Goal: Transaction & Acquisition: Register for event/course

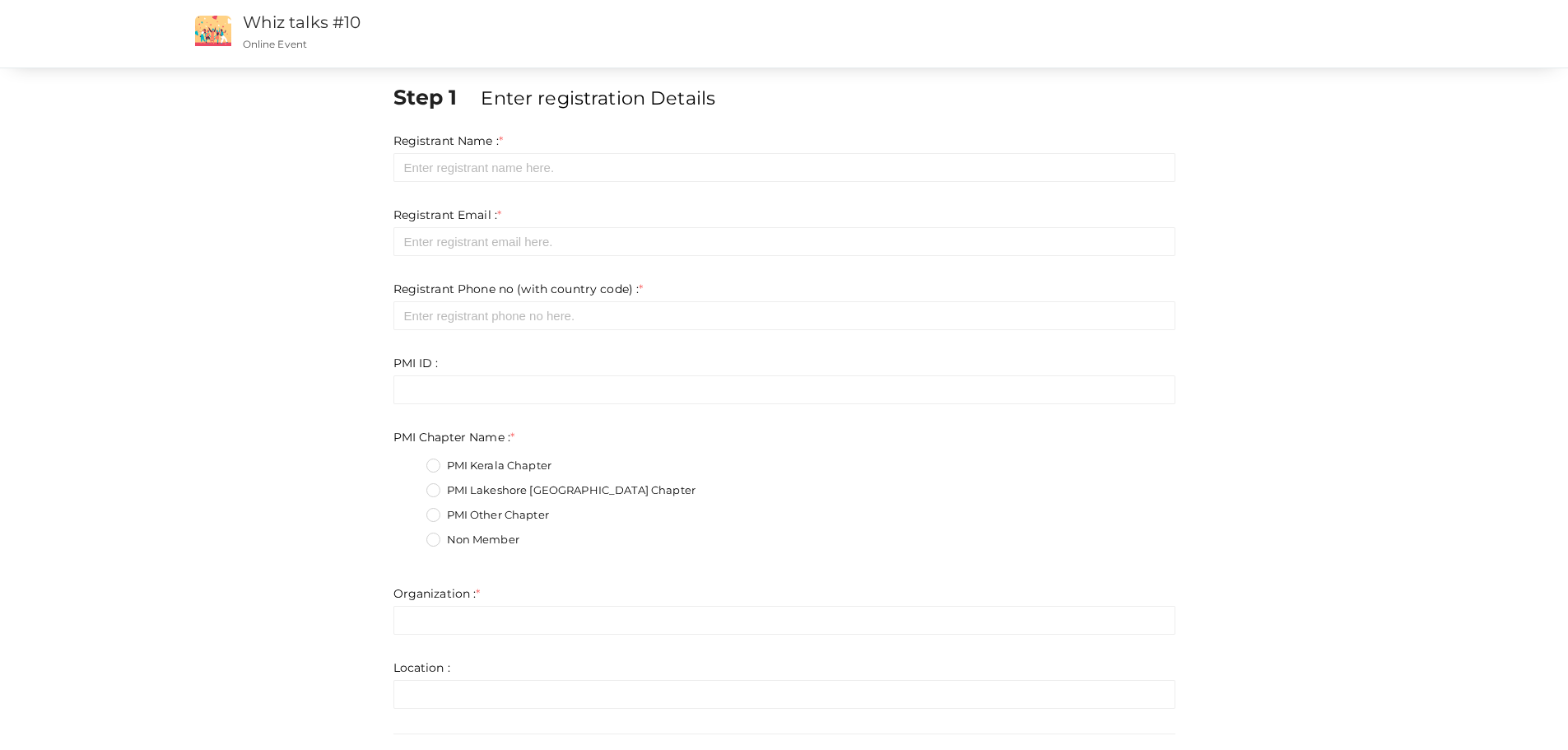
click at [460, 482] on fieldset "PMI Kerala Chapter PMI Lakeshore [GEOGRAPHIC_DATA] Chapter PMI Other Chapter No…" at bounding box center [784, 504] width 782 height 111
click at [468, 488] on label "PMI Lakeshore [GEOGRAPHIC_DATA] Chapter" at bounding box center [560, 491] width 269 height 17
click at [410, 485] on Name\+1 "PMI Lakeshore [GEOGRAPHIC_DATA] Chapter" at bounding box center [410, 485] width 0 height 0
click at [506, 372] on div "PMI ID : * Invalid Email Required. Limit exceeds. Limit is - Invalid email Inva…" at bounding box center [784, 380] width 782 height 50
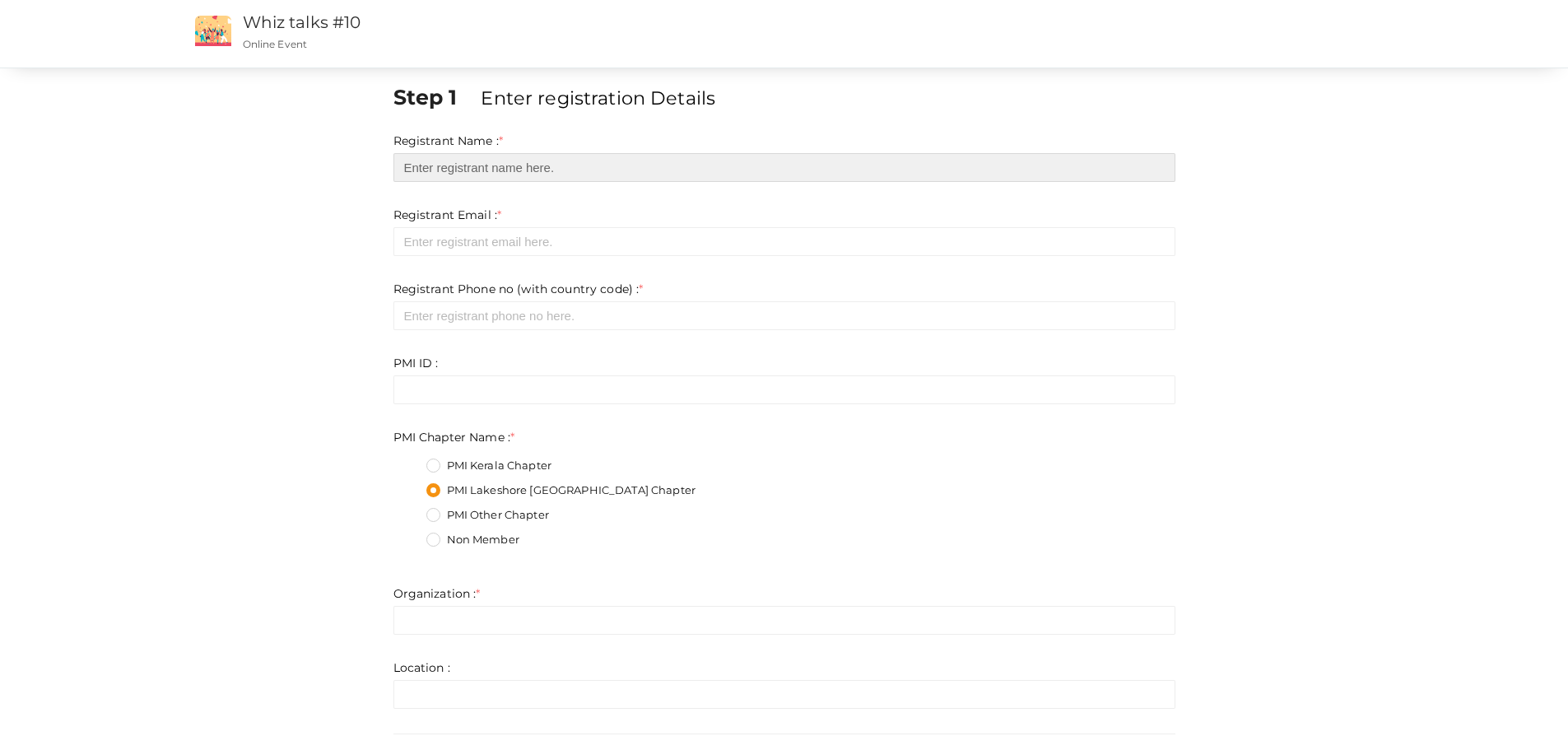
click at [479, 171] on input "text" at bounding box center [784, 167] width 782 height 29
type input "[PERSON_NAME]"
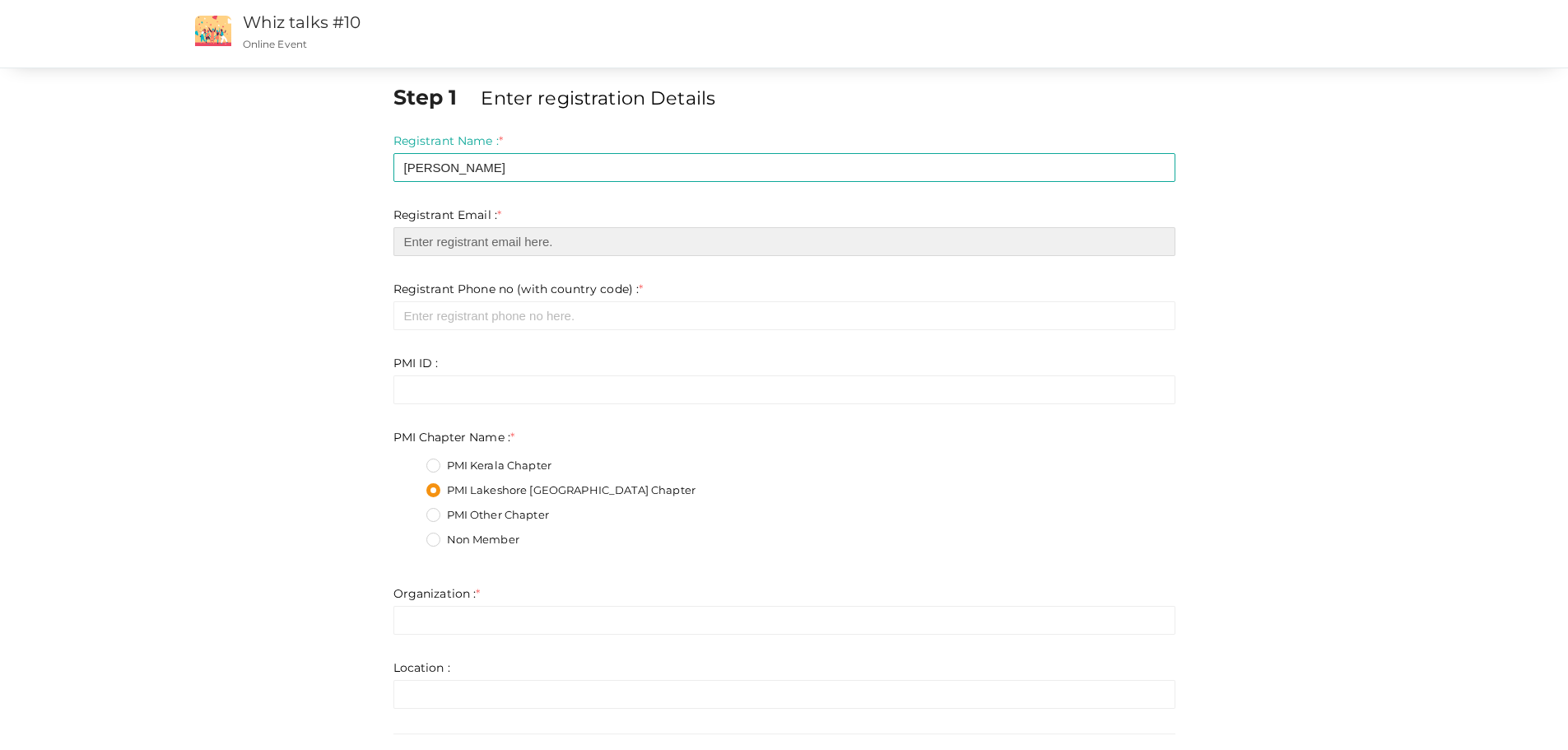
click at [487, 246] on input "email" at bounding box center [784, 242] width 782 height 29
type input "[PERSON_NAME][EMAIL_ADDRESS][PERSON_NAME][DOMAIN_NAME]"
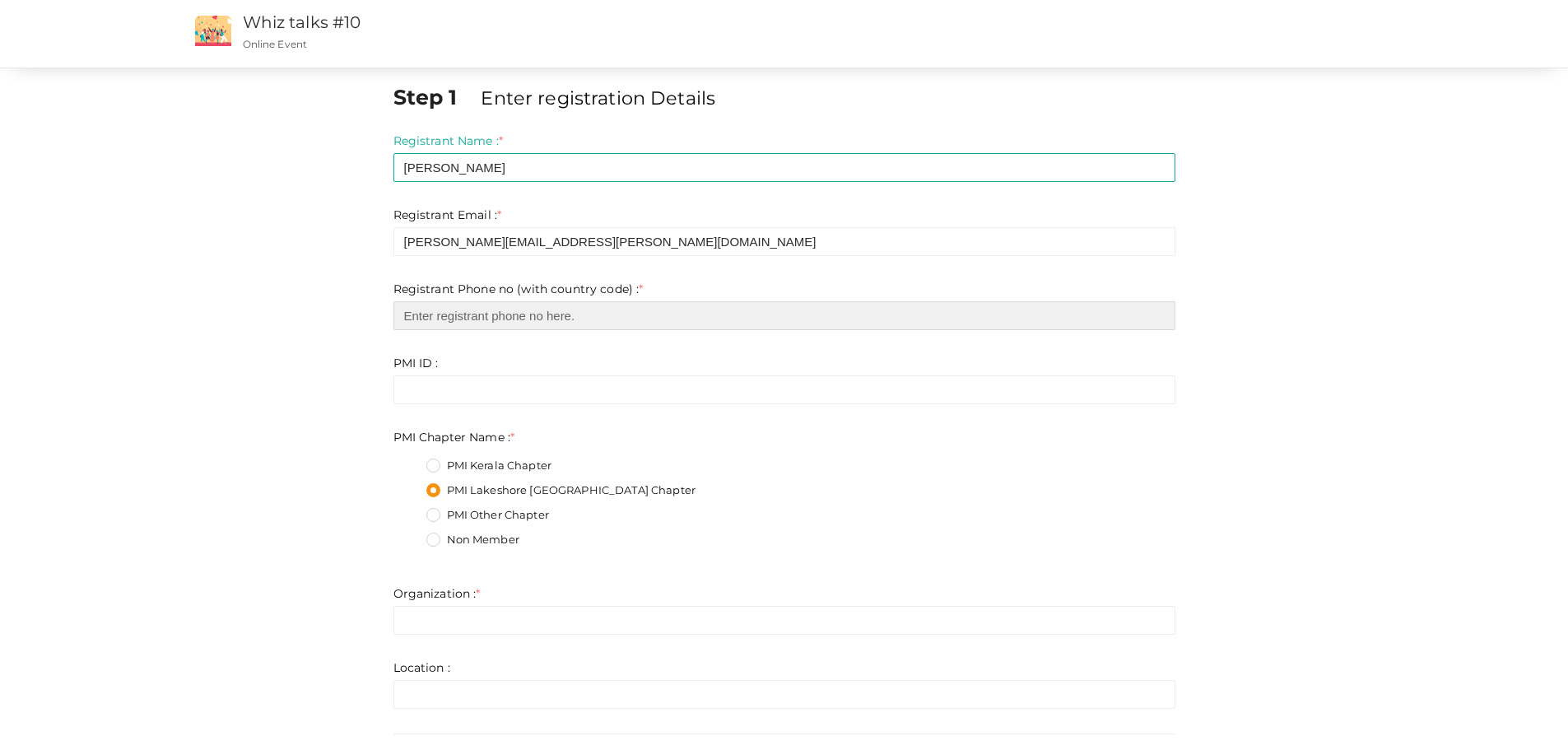
type input "4372888905"
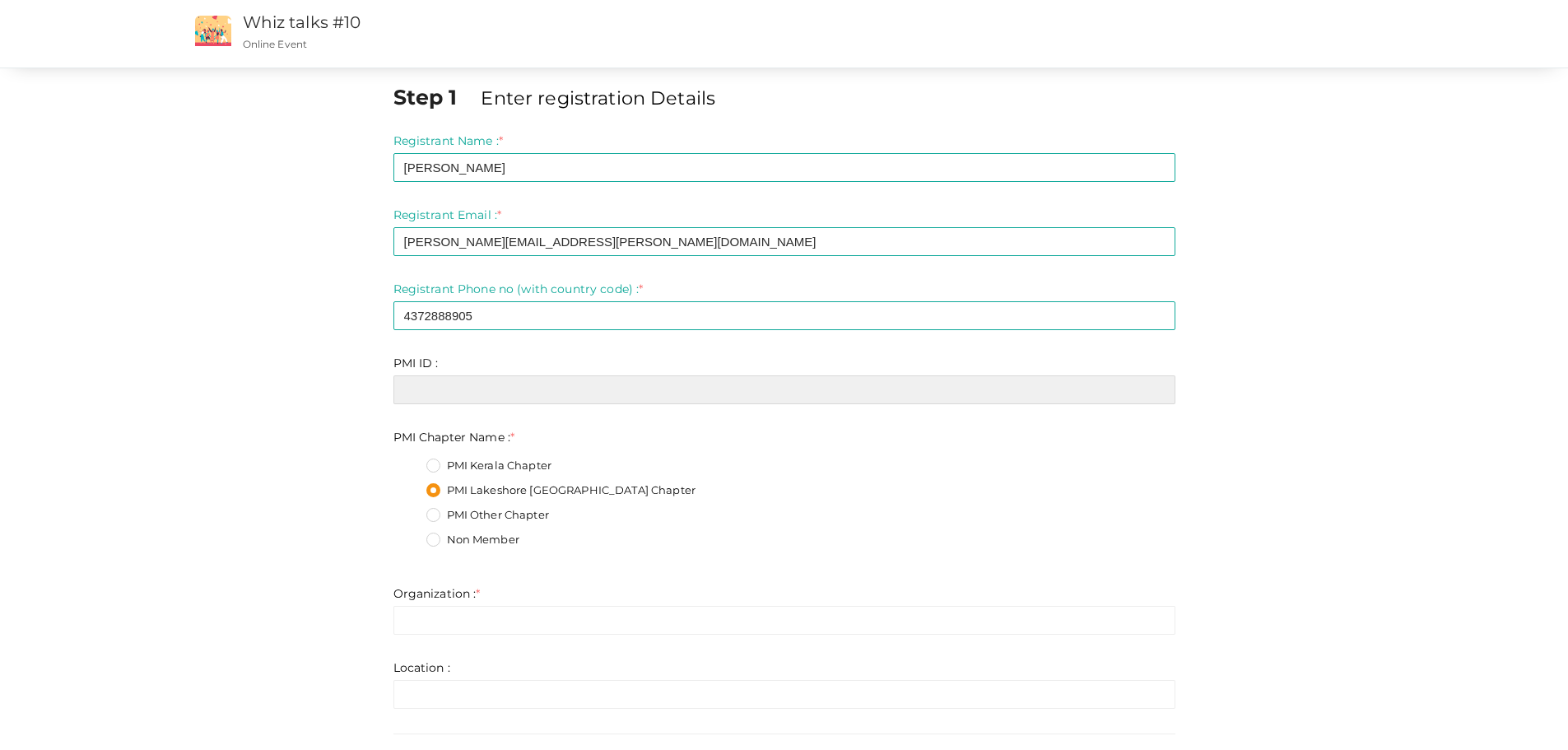
click at [478, 387] on input "text" at bounding box center [784, 390] width 782 height 29
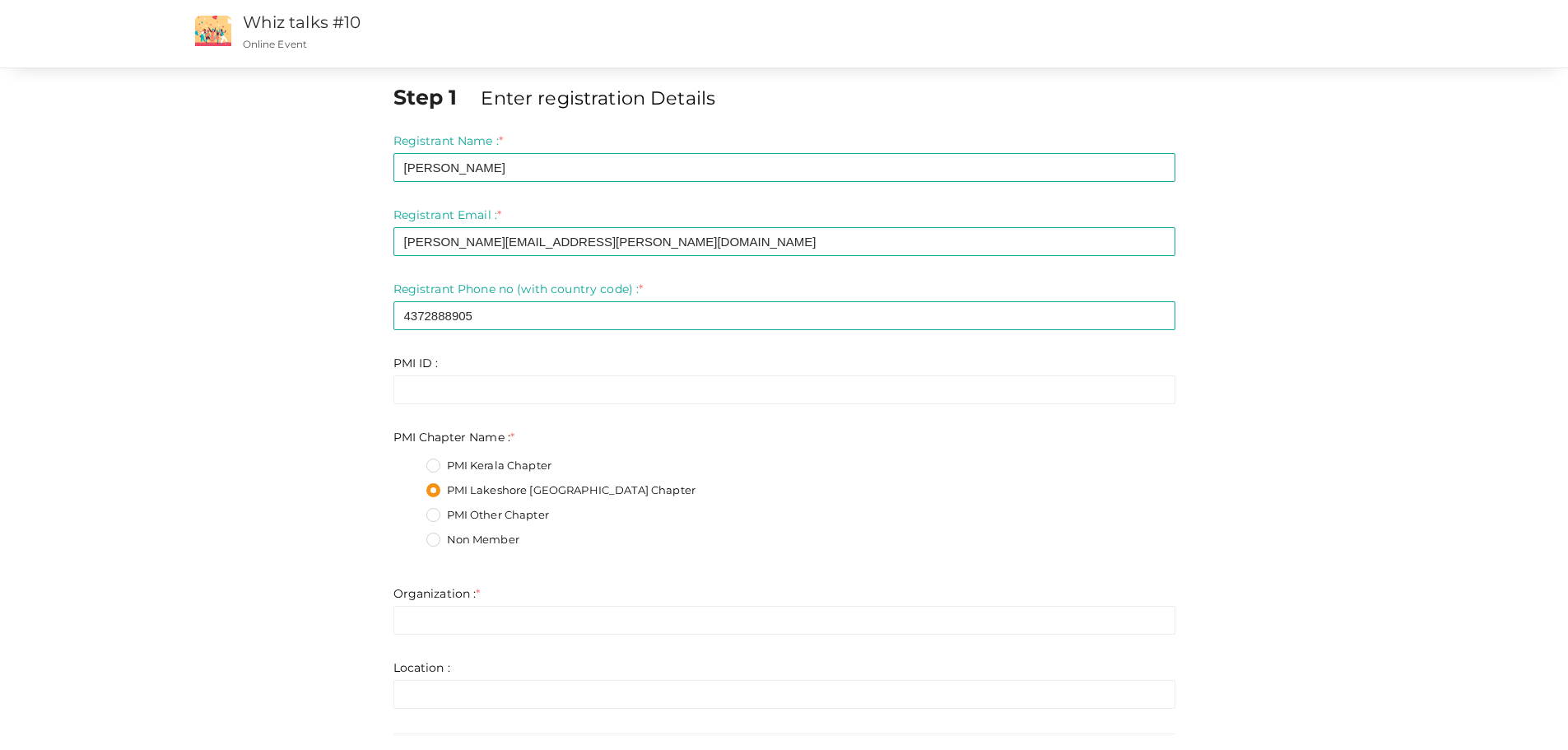
click at [781, 501] on div "PMI Lakeshore [GEOGRAPHIC_DATA] Chapter" at bounding box center [800, 492] width 749 height 20
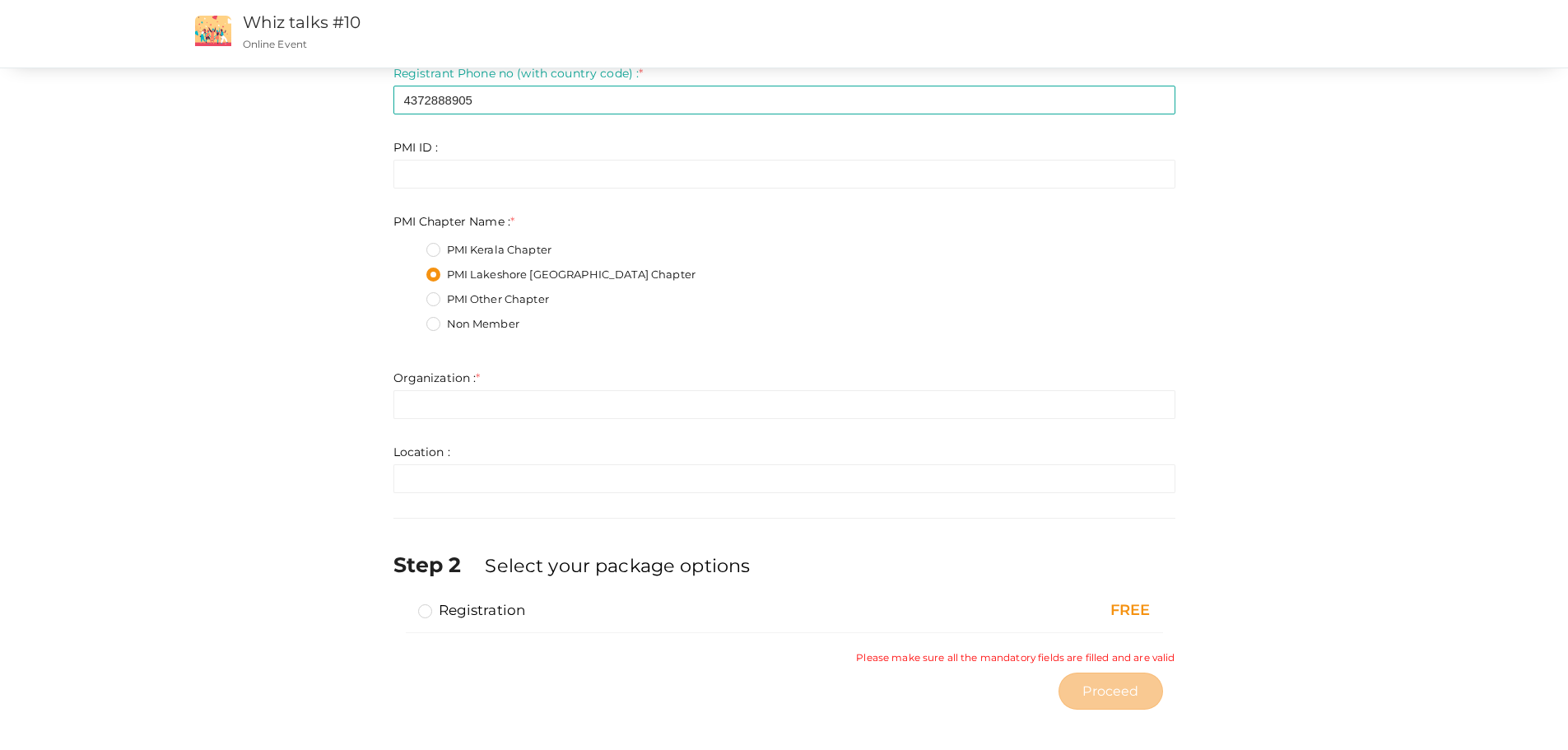
scroll to position [225, 0]
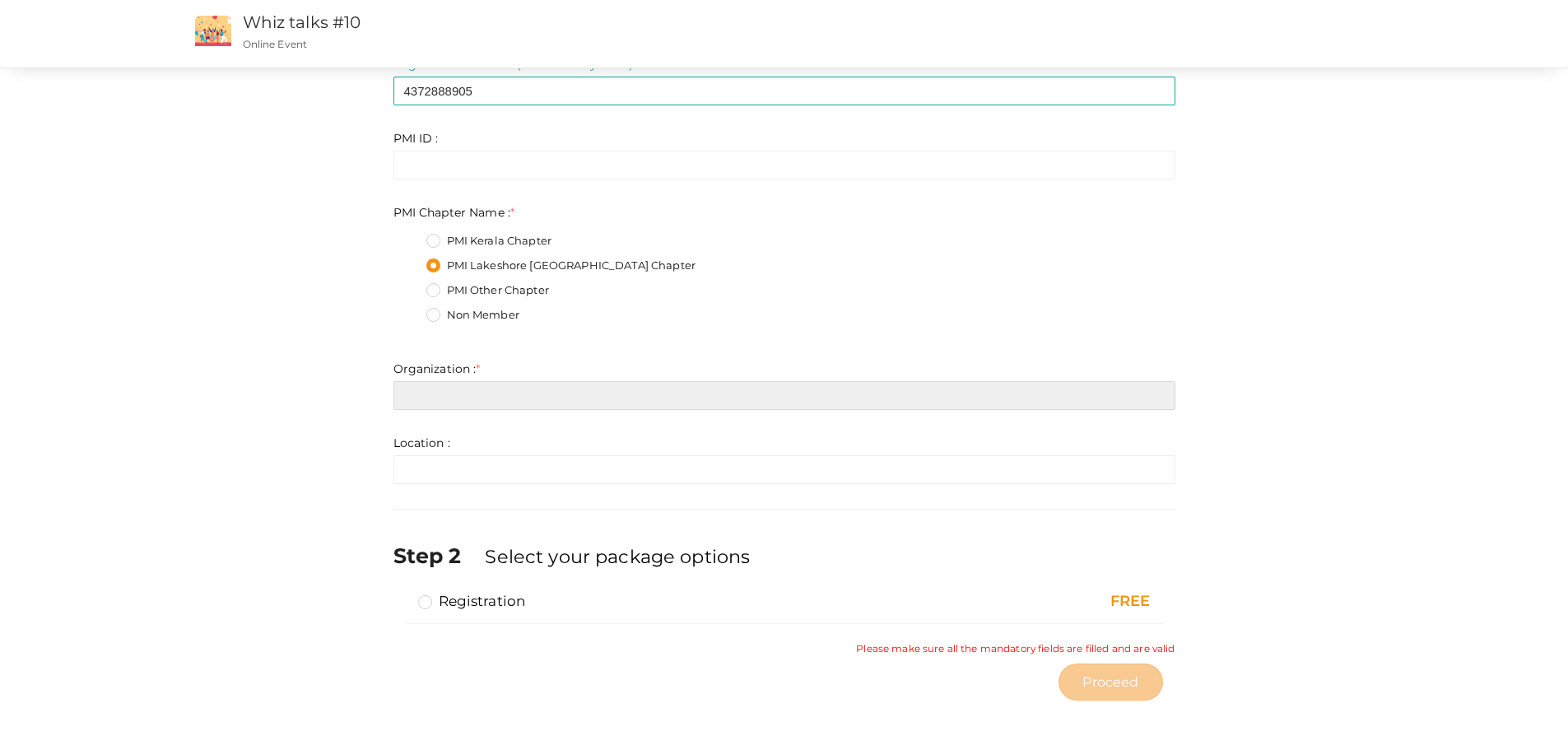
click at [519, 386] on input "text" at bounding box center [784, 395] width 782 height 29
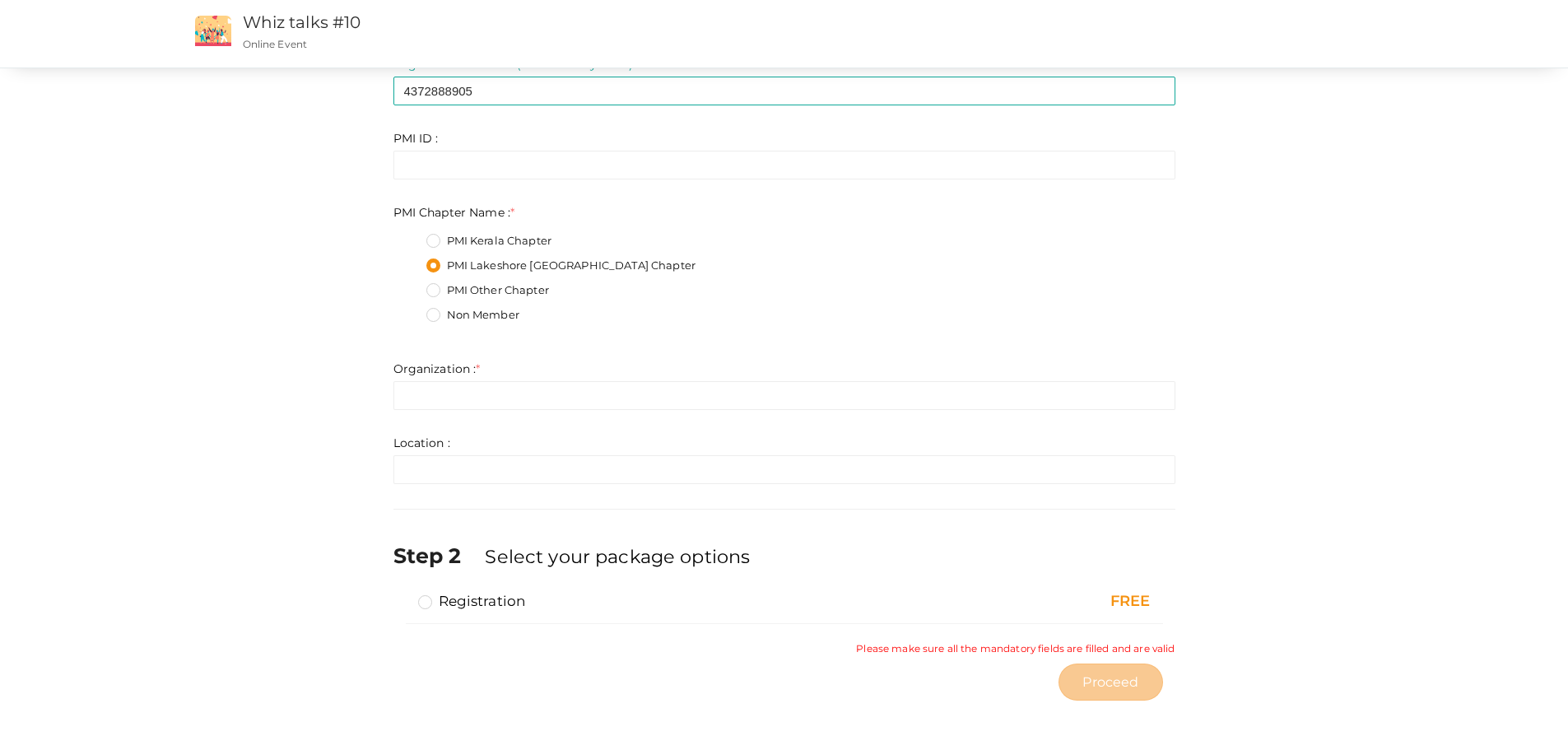
click at [649, 332] on fieldset "PMI Kerala Chapter PMI Lakeshore [GEOGRAPHIC_DATA] Chapter PMI Other Chapter No…" at bounding box center [784, 280] width 782 height 111
click at [457, 605] on label "Registration" at bounding box center [472, 600] width 108 height 19
click at [402, 594] on input "Registration" at bounding box center [402, 594] width 0 height 0
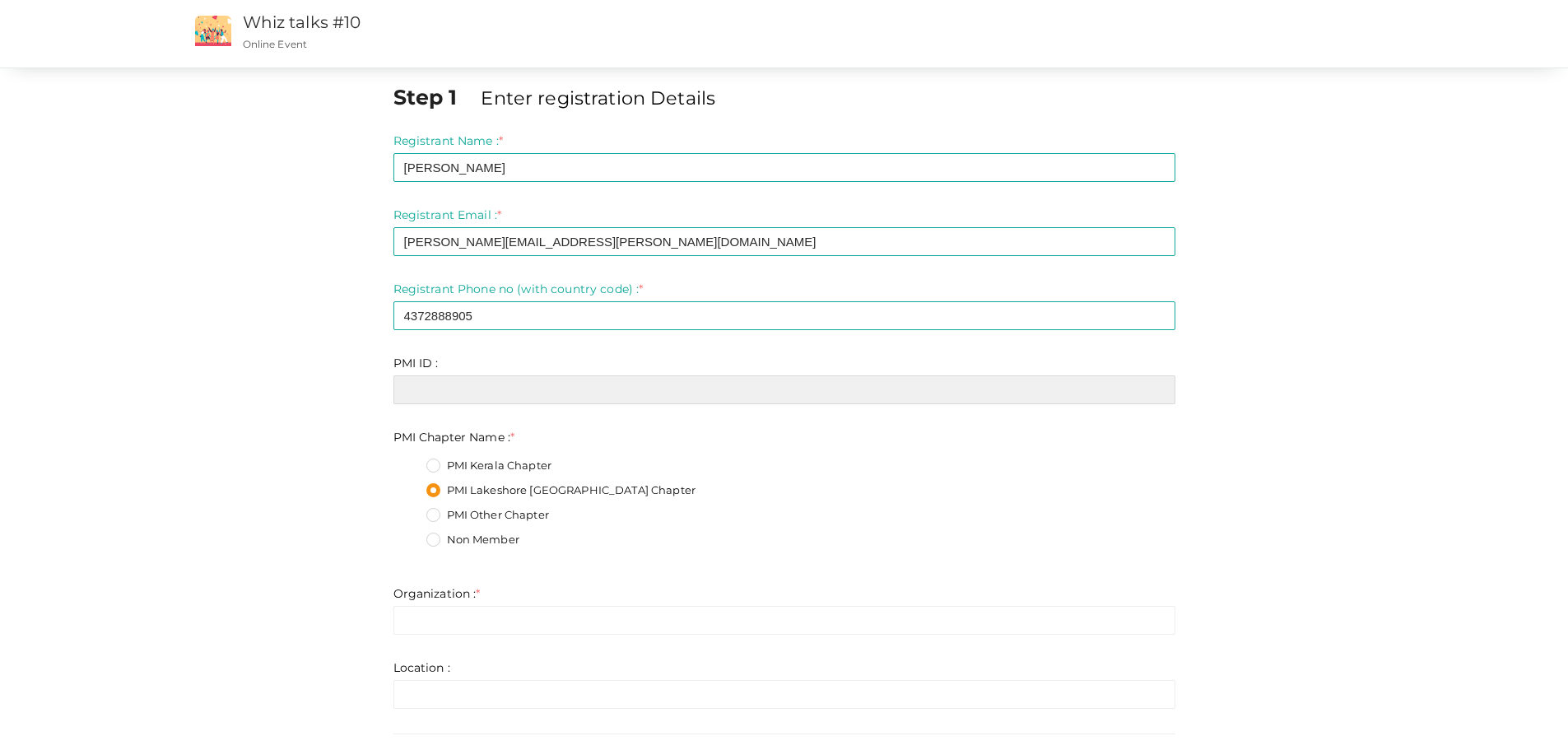
click at [500, 390] on input "text" at bounding box center [784, 390] width 782 height 29
paste input "2264454"
type input "2264454"
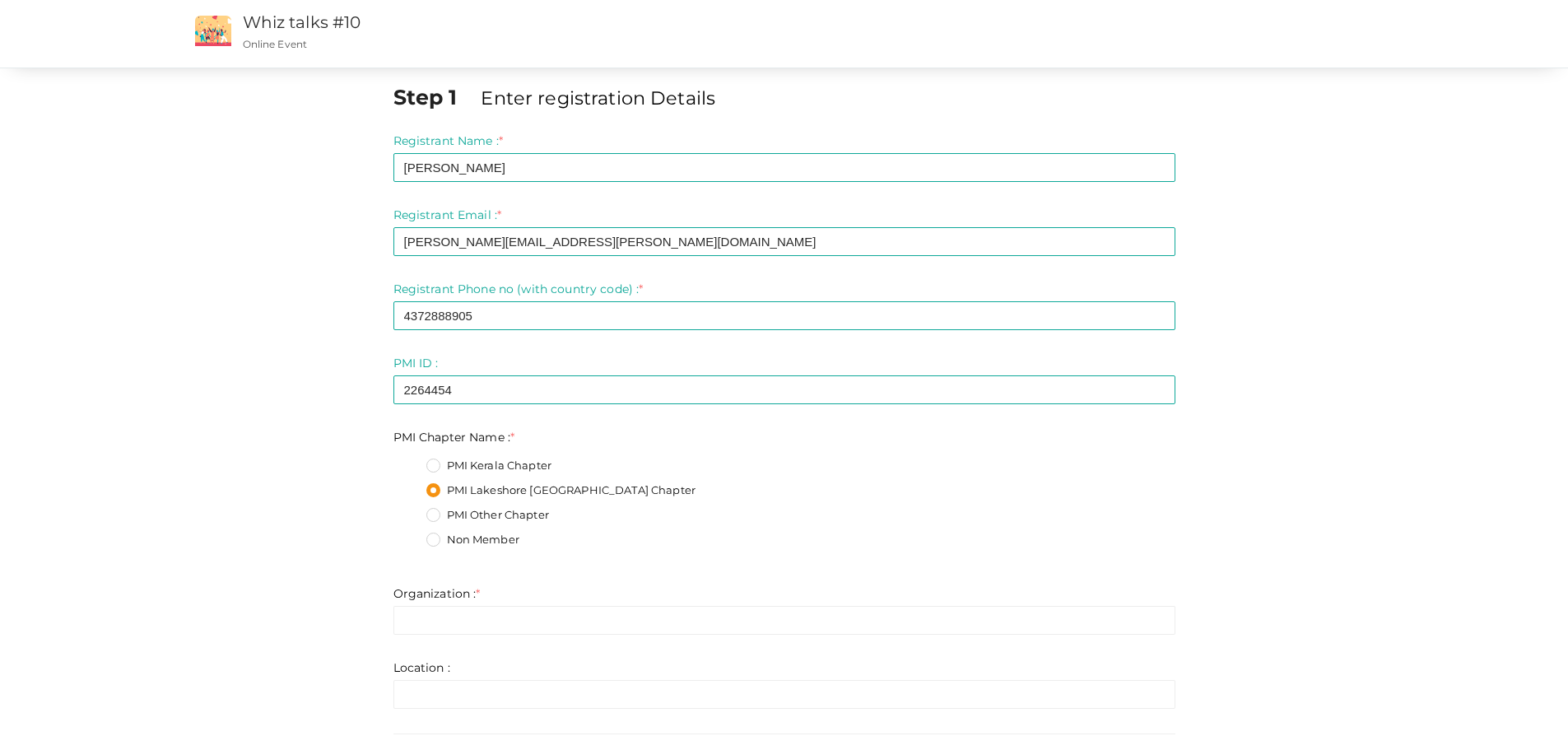
click at [854, 447] on div "PMI Chapter Name : * PMI Kerala Chapter PMI Lakeshore [GEOGRAPHIC_DATA] Chapter…" at bounding box center [784, 494] width 782 height 132
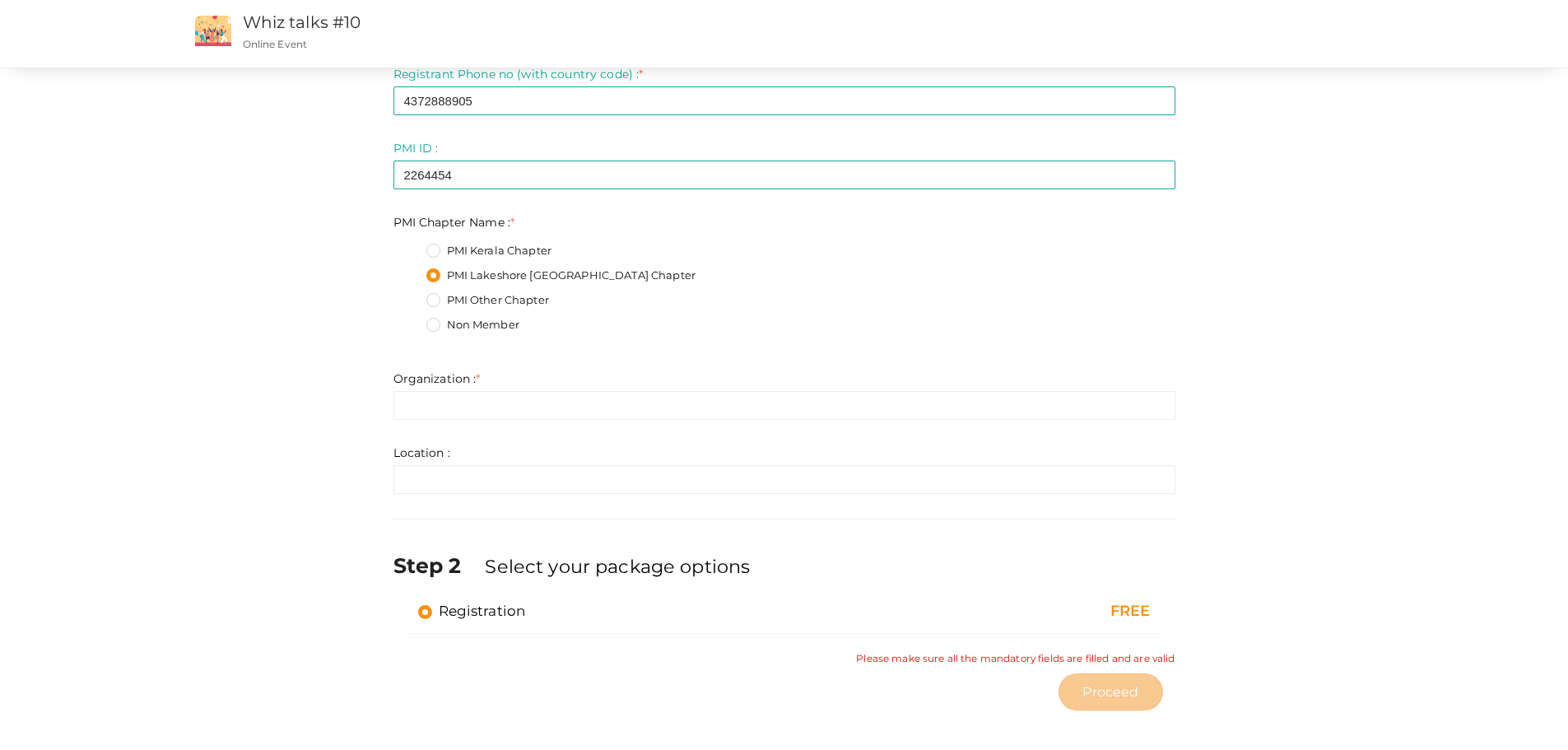
scroll to position [225, 0]
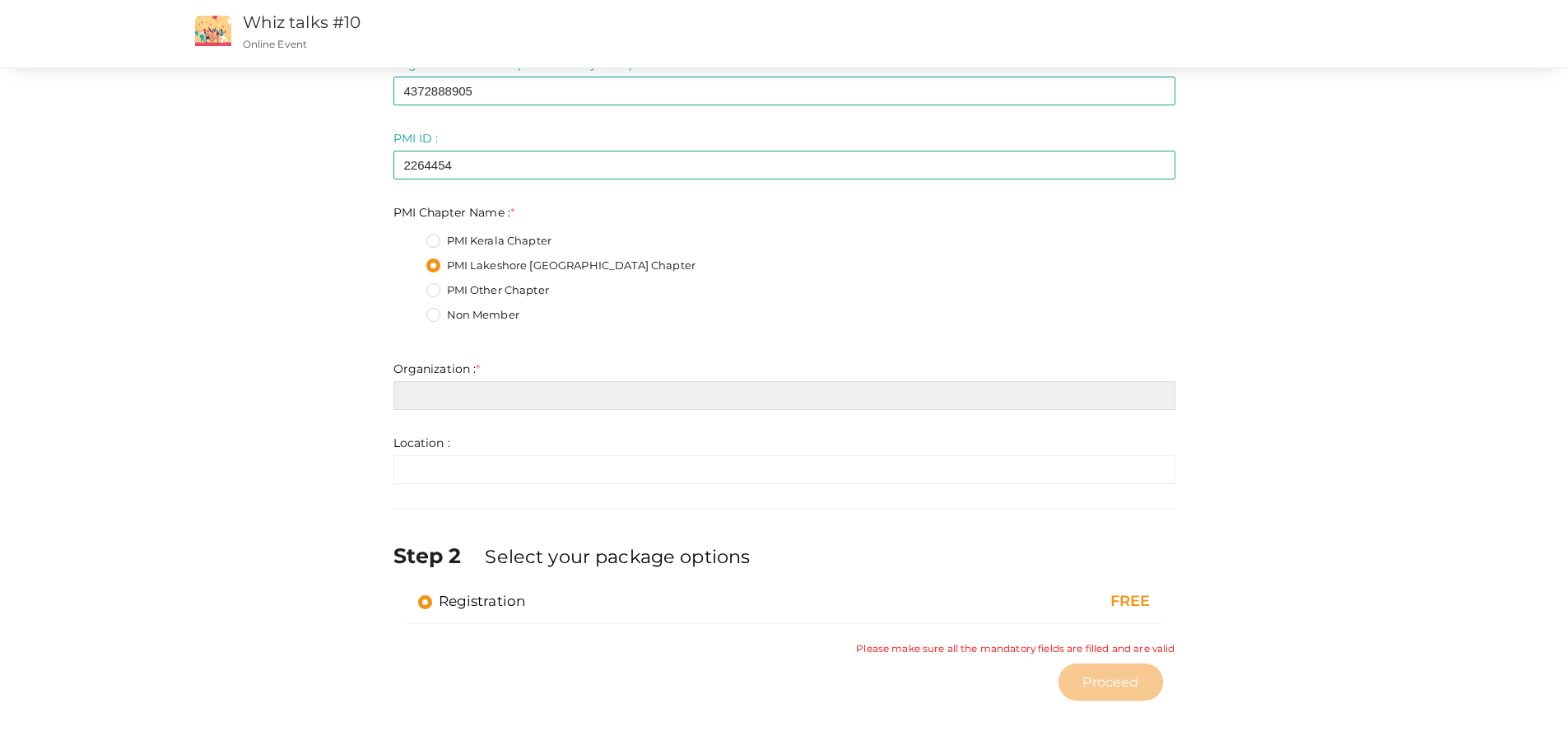
click at [489, 390] on input "text" at bounding box center [784, 395] width 782 height 29
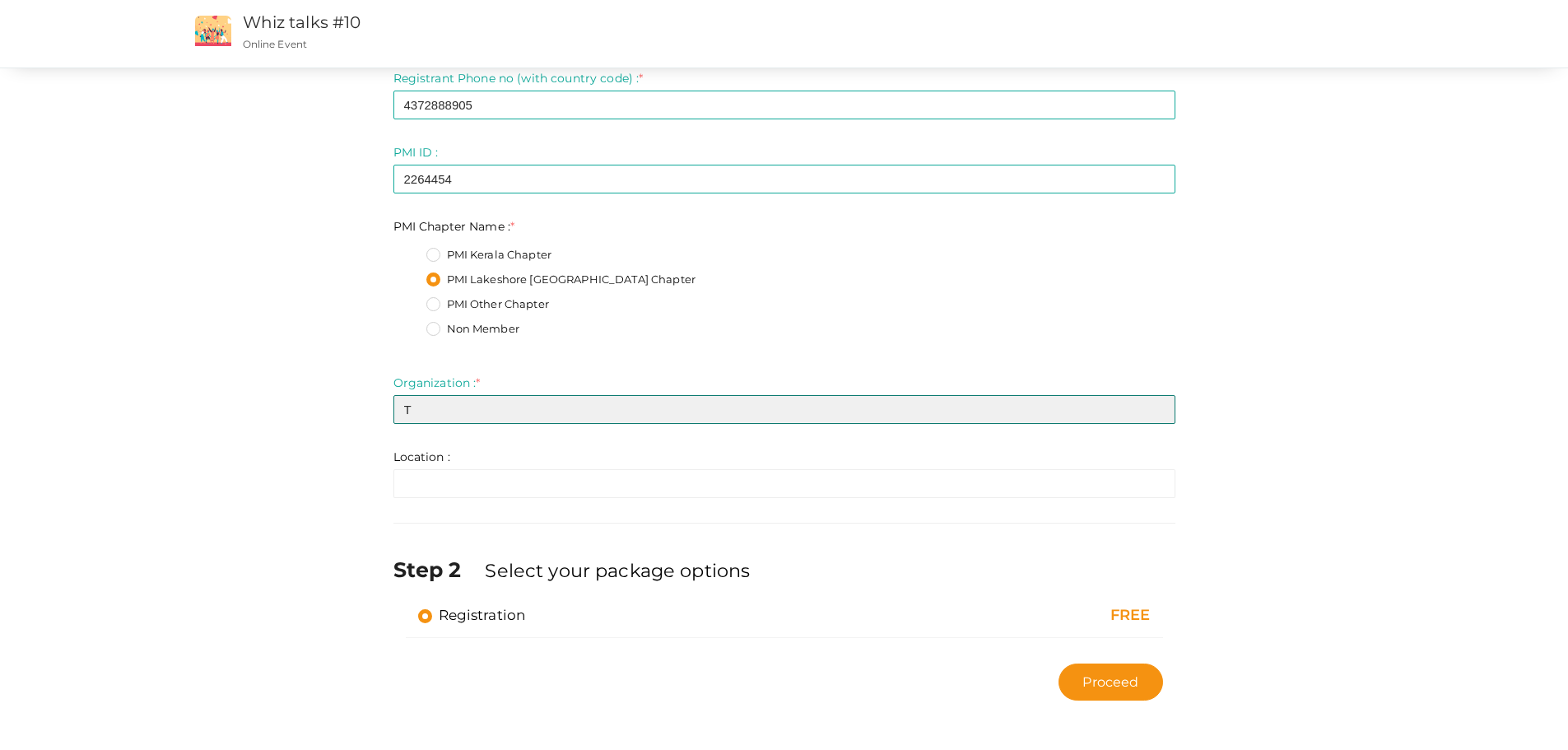
scroll to position [211, 0]
type input "TMU"
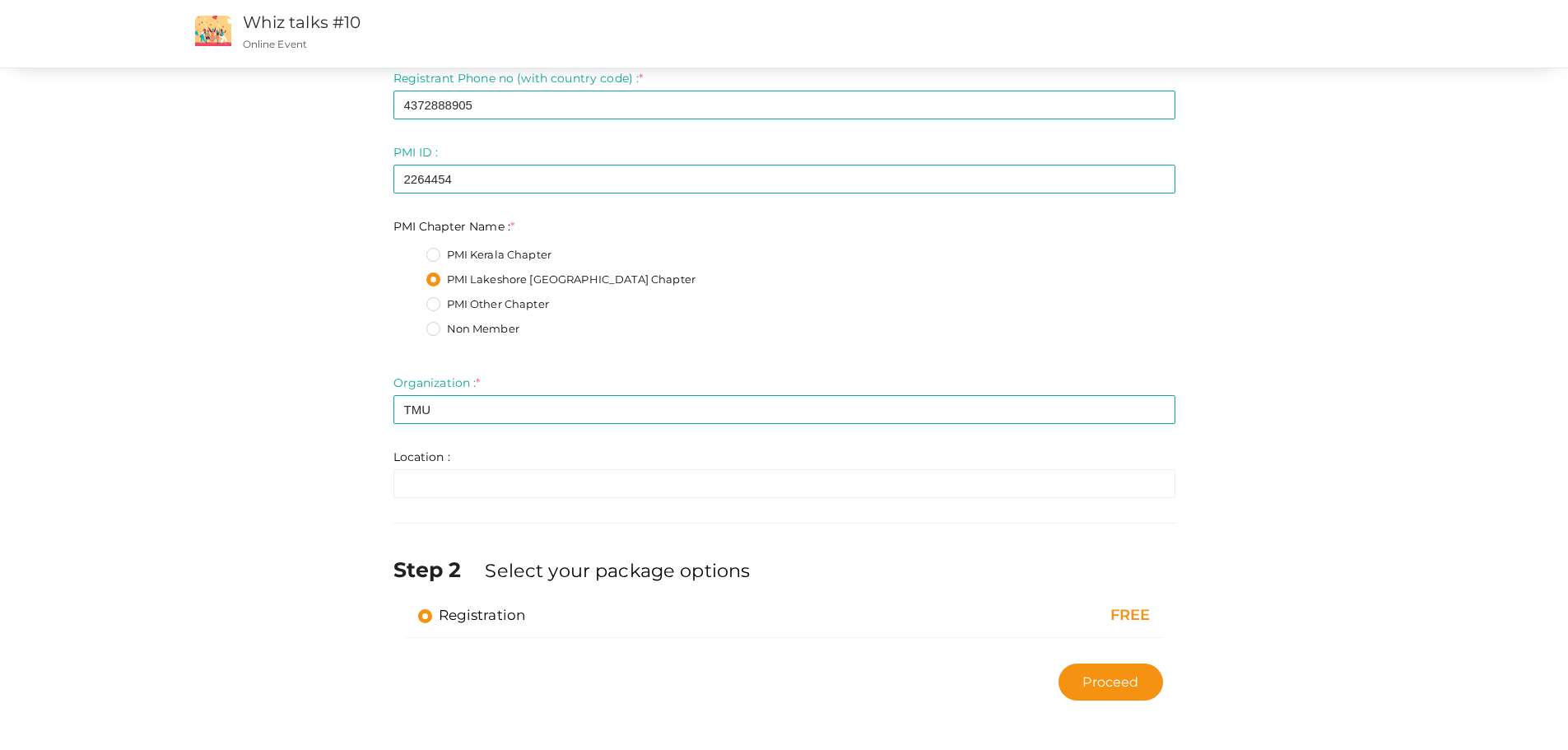
click at [1305, 352] on div "Step 1 Enter registration Details Registrant Name : * [PERSON_NAME] Required. I…" at bounding box center [784, 290] width 1234 height 837
click at [1120, 694] on button "Proceed" at bounding box center [1109, 682] width 104 height 37
type input "N/A"
